Goal: Register for event/course

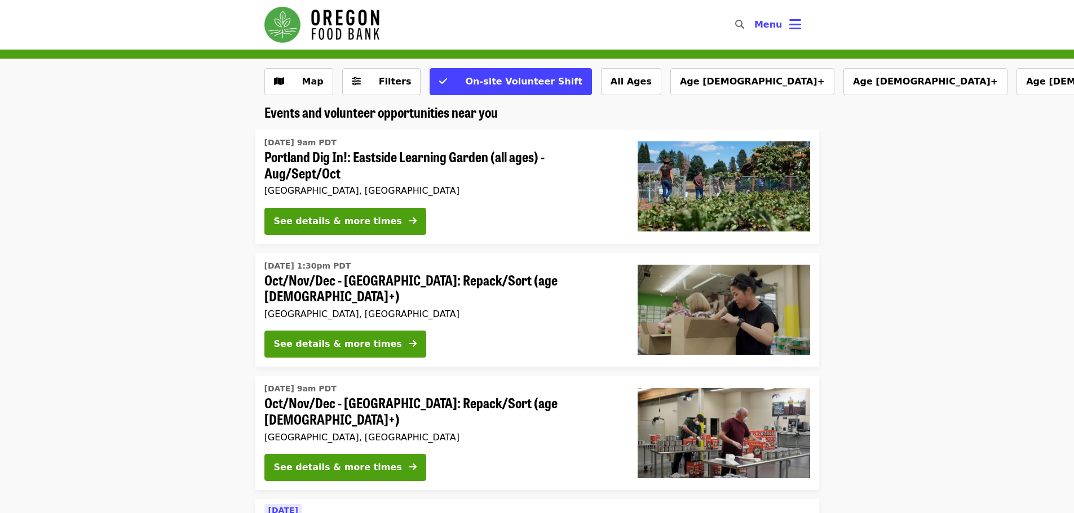
click at [742, 23] on icon "search icon" at bounding box center [739, 24] width 9 height 11
click at [689, 28] on input "Search" at bounding box center [672, 24] width 145 height 27
type input "**********"
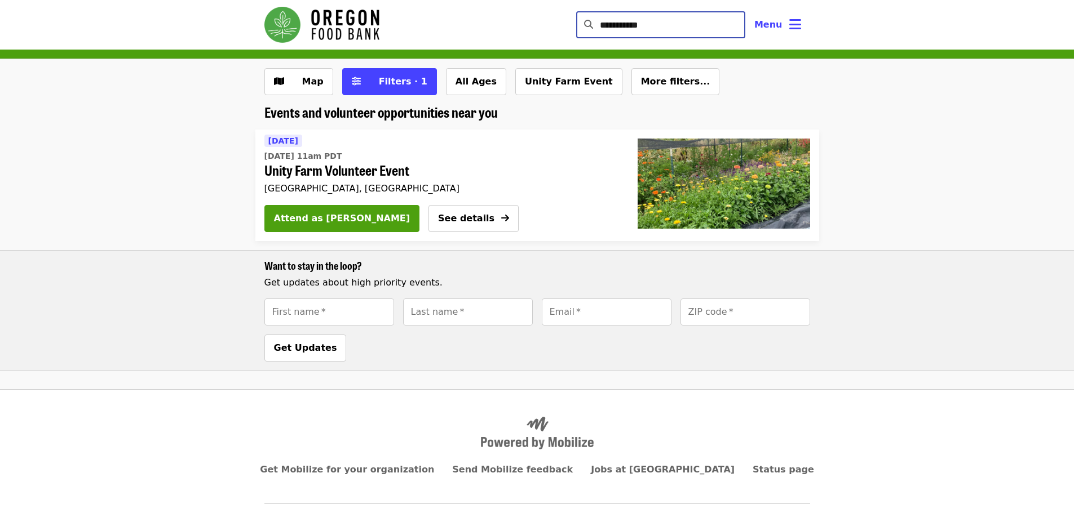
click at [343, 174] on span "Unity Farm Volunteer Event" at bounding box center [437, 170] width 346 height 16
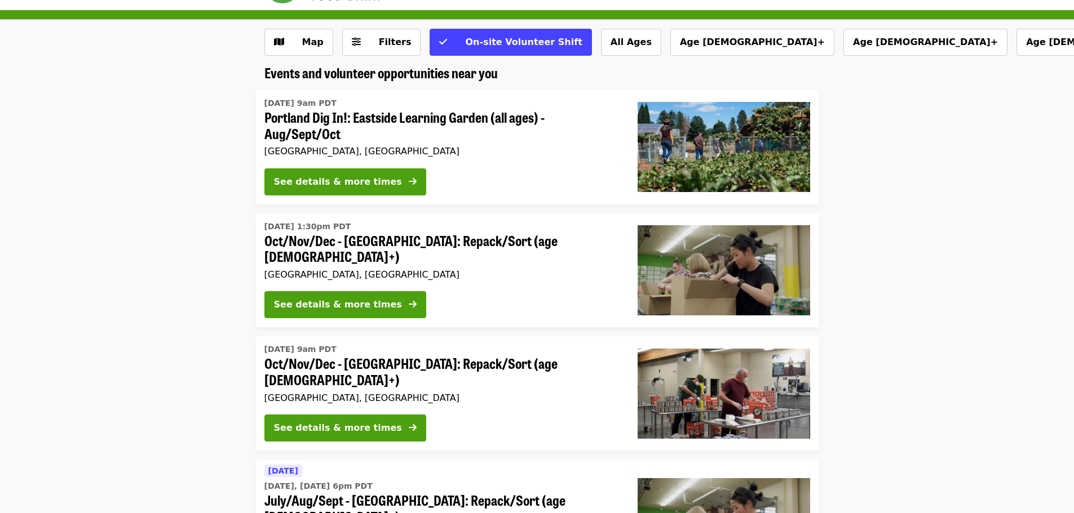
scroll to position [56, 0]
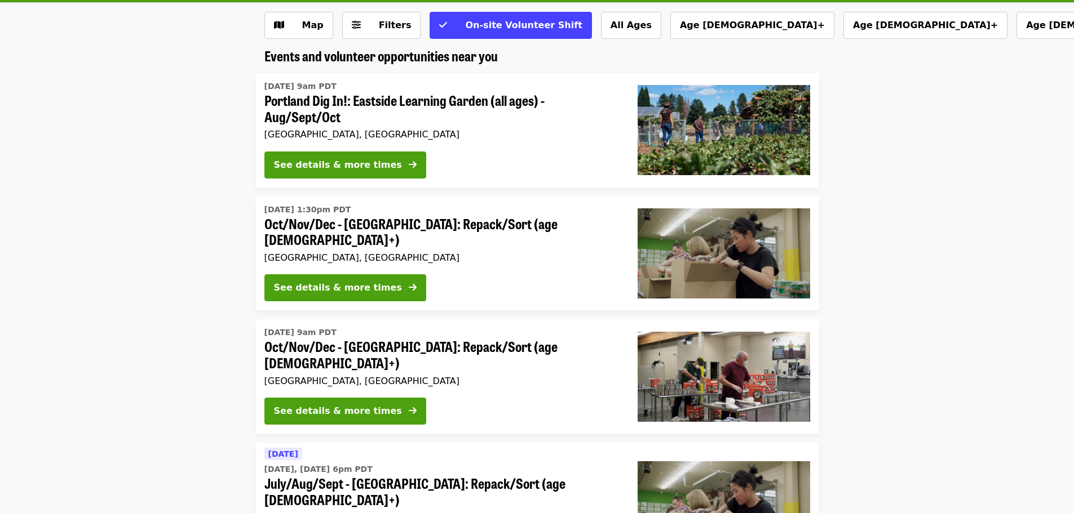
click at [456, 122] on span "Portland Dig In!: Eastside Learning Garden (all ages) - Aug/Sept/Oct" at bounding box center [441, 108] width 355 height 33
